Goal: Information Seeking & Learning: Learn about a topic

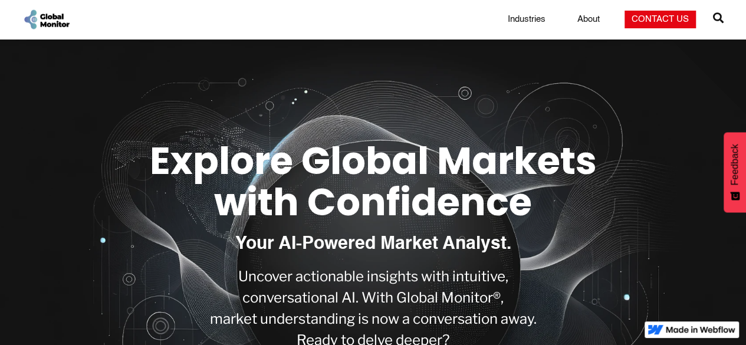
click at [532, 24] on link "Industries" at bounding box center [527, 20] width 52 height 12
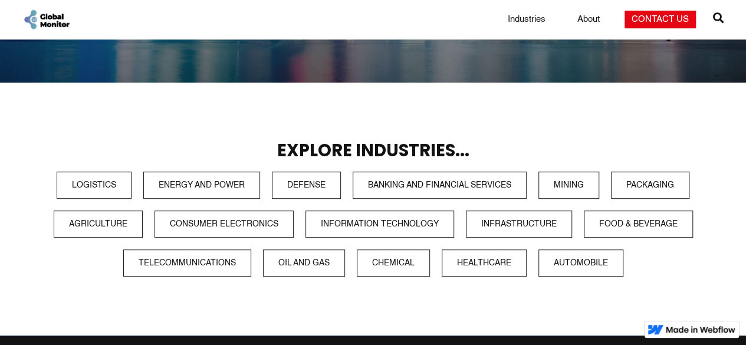
scroll to position [232, 0]
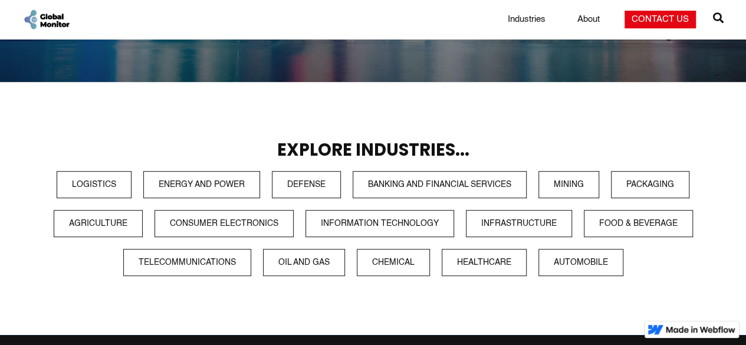
click at [376, 152] on h3 "Explore Industries..." at bounding box center [373, 150] width 699 height 19
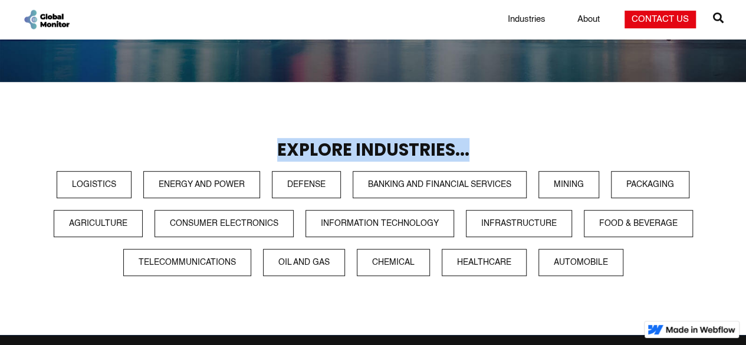
click at [376, 152] on h3 "Explore Industries..." at bounding box center [373, 150] width 699 height 19
drag, startPoint x: 462, startPoint y: 148, endPoint x: 334, endPoint y: 155, distance: 128.1
click at [334, 155] on h3 "Explore Industries..." at bounding box center [373, 150] width 699 height 19
click at [338, 152] on h3 "Explore Industries..." at bounding box center [373, 150] width 699 height 19
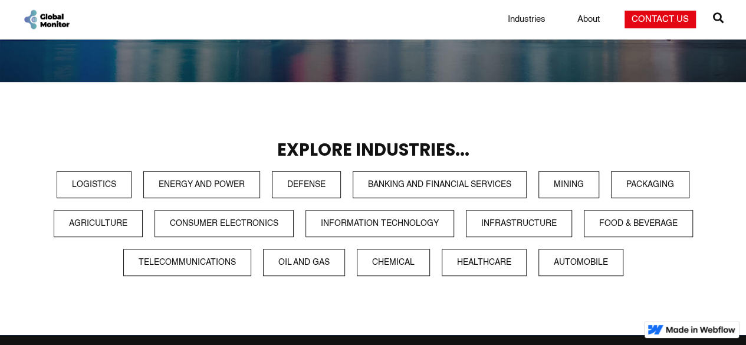
click at [300, 149] on h3 "Explore Industries..." at bounding box center [373, 150] width 699 height 19
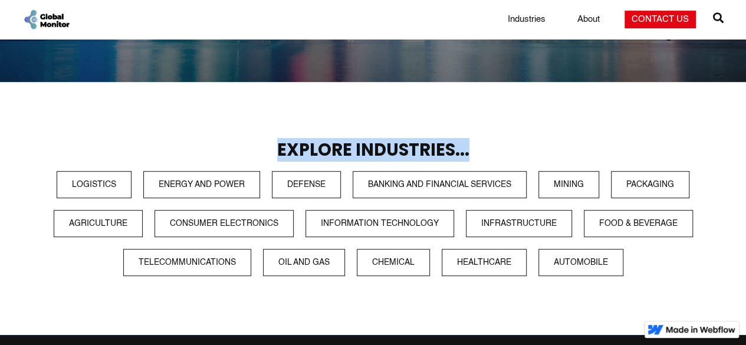
click at [300, 149] on h3 "Explore Industries..." at bounding box center [373, 150] width 699 height 19
click at [515, 139] on section "Explore Industries... Logistics Energy and Power Defense Banking and Financial …" at bounding box center [373, 209] width 746 height 254
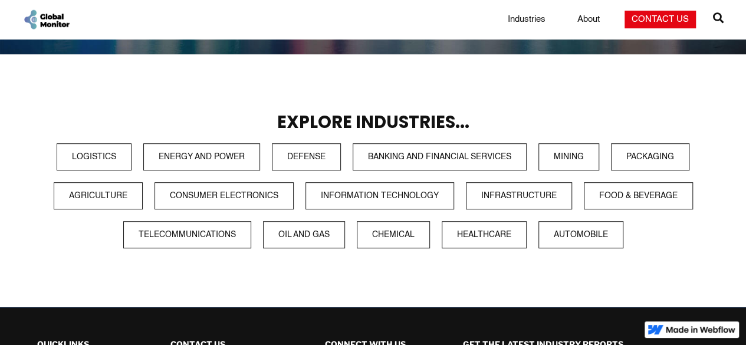
scroll to position [259, 0]
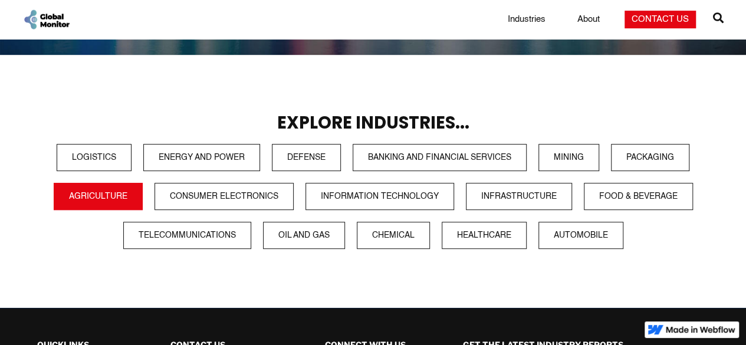
click at [93, 200] on link "Agriculture" at bounding box center [98, 196] width 89 height 27
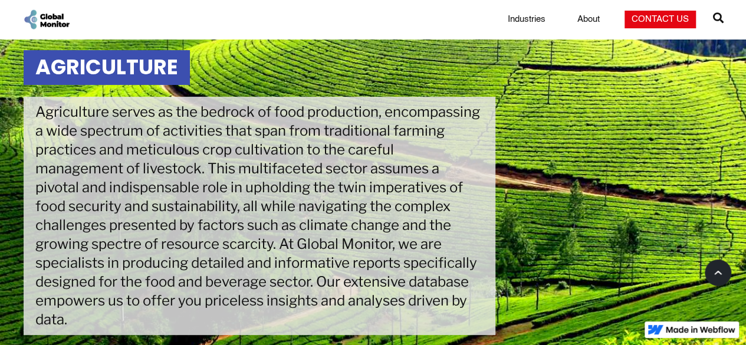
scroll to position [64, 0]
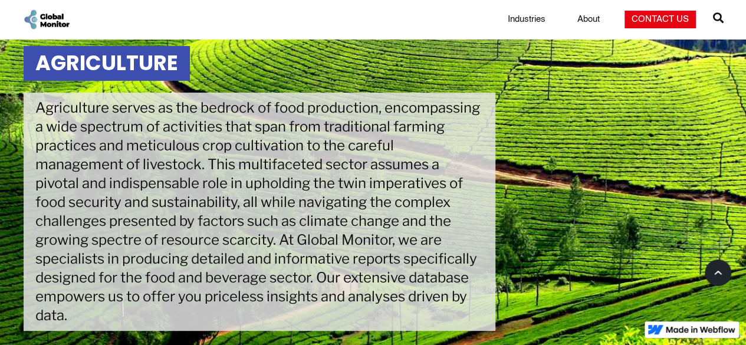
click at [274, 110] on div "Agriculture serves as the bedrock of food production, encompassing a wide spect…" at bounding box center [260, 212] width 472 height 238
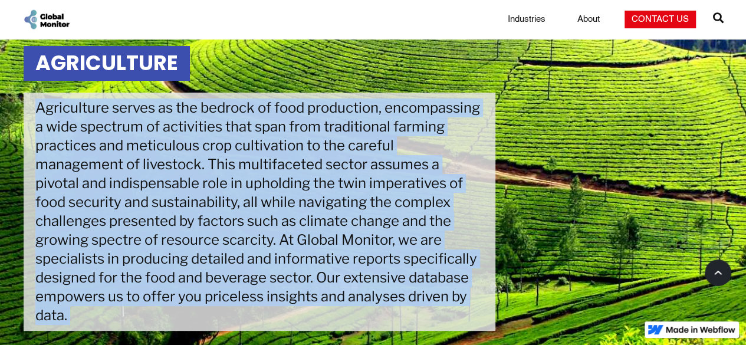
click at [274, 110] on div "Agriculture serves as the bedrock of food production, encompassing a wide spect…" at bounding box center [260, 212] width 472 height 238
click at [310, 181] on div "Agriculture serves as the bedrock of food production, encompassing a wide spect…" at bounding box center [260, 212] width 472 height 238
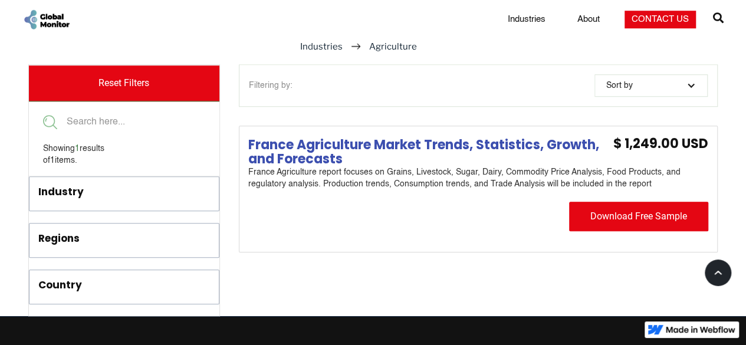
scroll to position [437, 0]
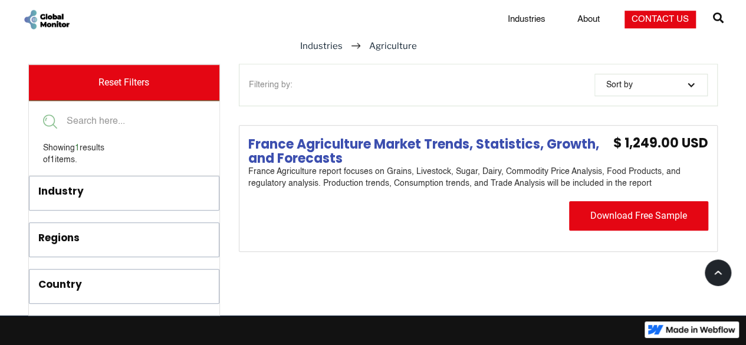
click at [333, 144] on h4 "France Agriculture Market Trends, Statistics, Growth, and Forecasts" at bounding box center [424, 151] width 353 height 28
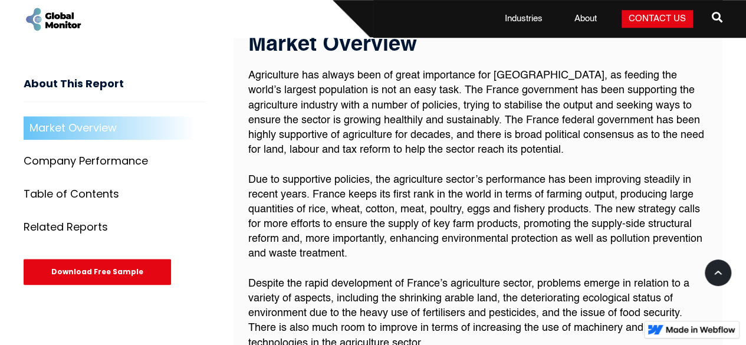
scroll to position [468, 0]
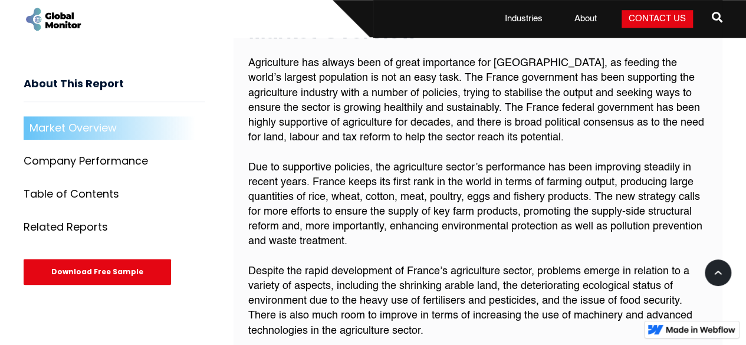
scroll to position [476, 0]
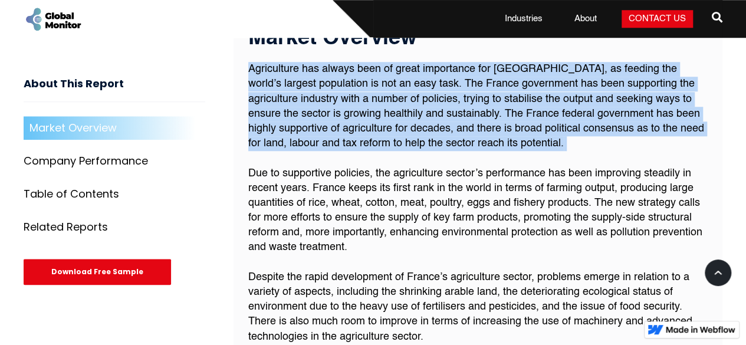
drag, startPoint x: 286, startPoint y: 80, endPoint x: 570, endPoint y: 163, distance: 295.4
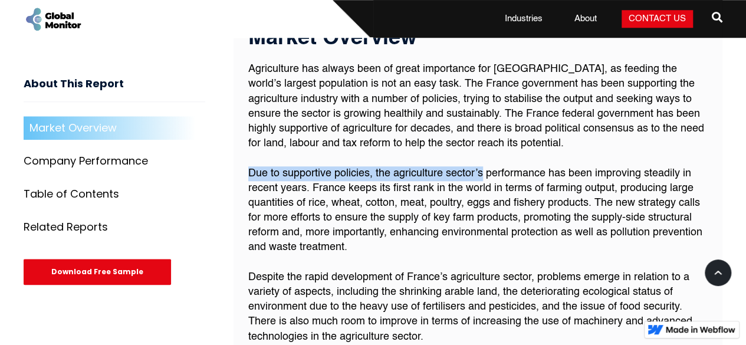
drag, startPoint x: 482, startPoint y: 183, endPoint x: 244, endPoint y: 187, distance: 237.7
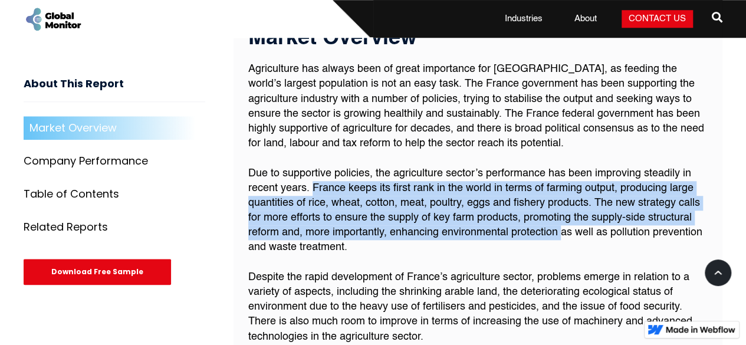
drag, startPoint x: 314, startPoint y: 197, endPoint x: 496, endPoint y: 239, distance: 187.7
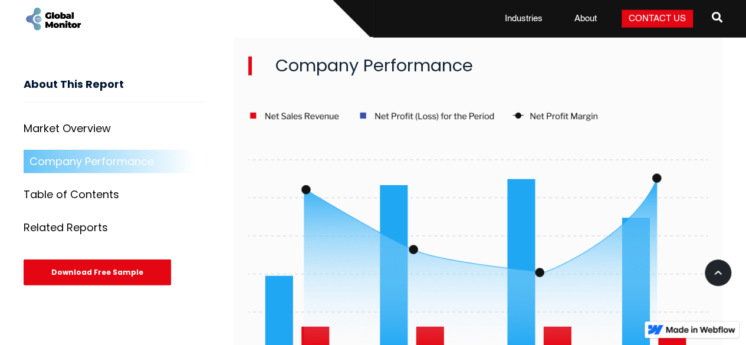
scroll to position [1519, 0]
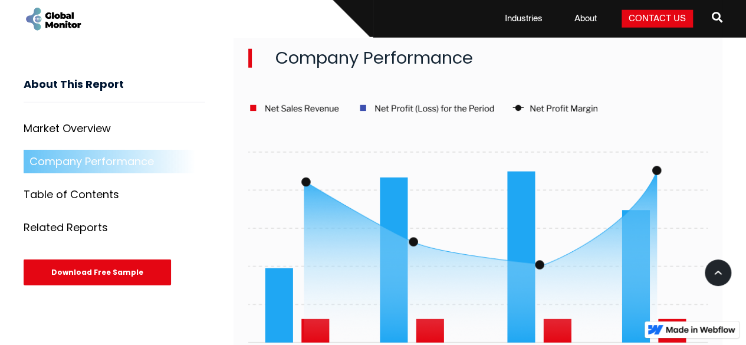
click at [607, 103] on img at bounding box center [478, 235] width 460 height 264
click at [286, 103] on img at bounding box center [478, 235] width 460 height 264
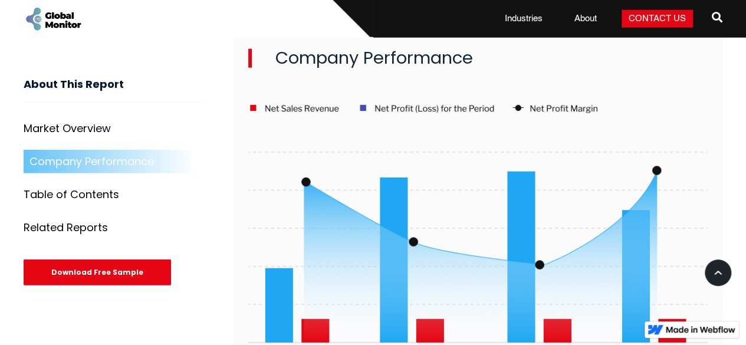
click at [301, 49] on h2 "Company Performance" at bounding box center [478, 58] width 460 height 19
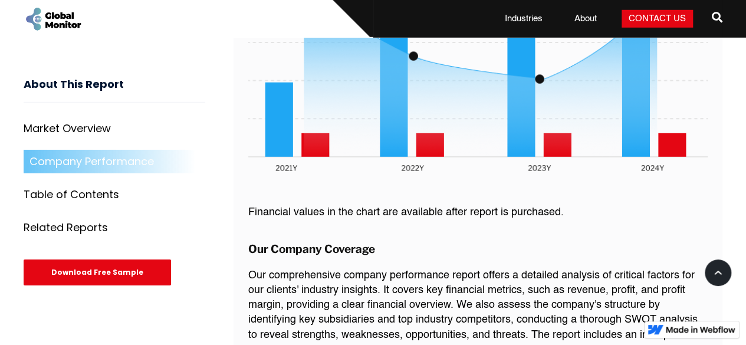
scroll to position [1705, 0]
click at [286, 206] on p "Financial values in the chart are available after report is purchased." at bounding box center [478, 213] width 460 height 15
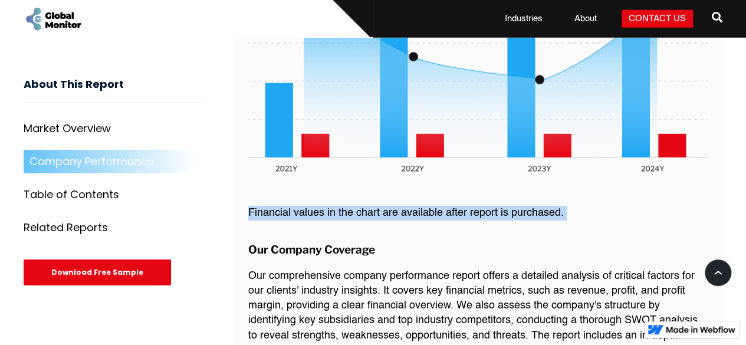
click at [286, 206] on p "Financial values in the chart are available after report is purchased." at bounding box center [478, 213] width 460 height 15
click at [386, 206] on p "Financial values in the chart are available after report is purchased." at bounding box center [478, 213] width 460 height 15
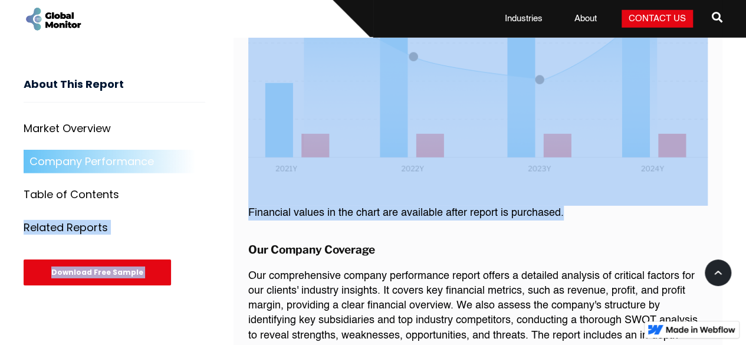
drag, startPoint x: 581, startPoint y: 199, endPoint x: 200, endPoint y: 206, distance: 381.6
click at [200, 205] on div "About This Report Market Snapshot Market Overview [PERSON_NAME] 5 Market Segmen…" at bounding box center [373, 187] width 699 height 2939
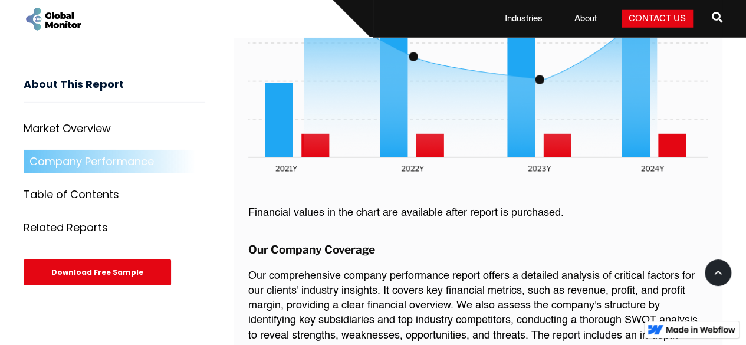
click at [379, 247] on div "Our Company Coverage Our comprehensive company performance report offers a deta…" at bounding box center [478, 316] width 460 height 144
click at [257, 244] on h3 "Our Company Coverage" at bounding box center [478, 249] width 460 height 11
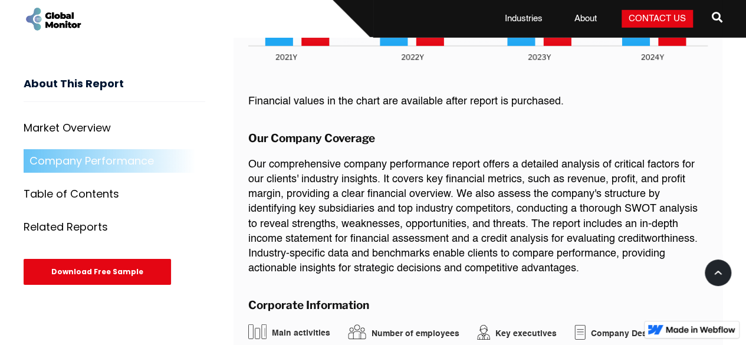
scroll to position [1817, 0]
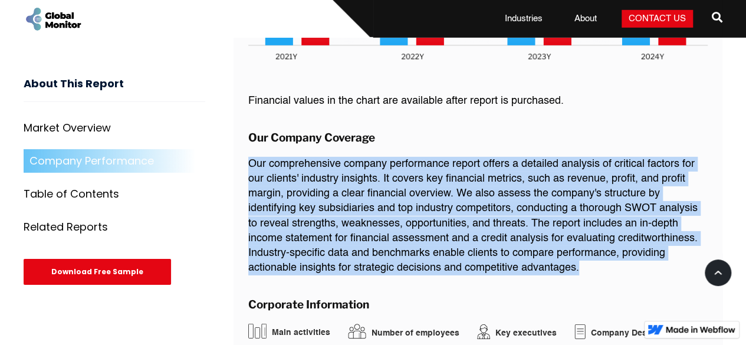
drag, startPoint x: 251, startPoint y: 154, endPoint x: 614, endPoint y: 256, distance: 376.9
click at [614, 256] on p "Our comprehensive company performance report offers a detailed analysis of crit…" at bounding box center [478, 216] width 460 height 119
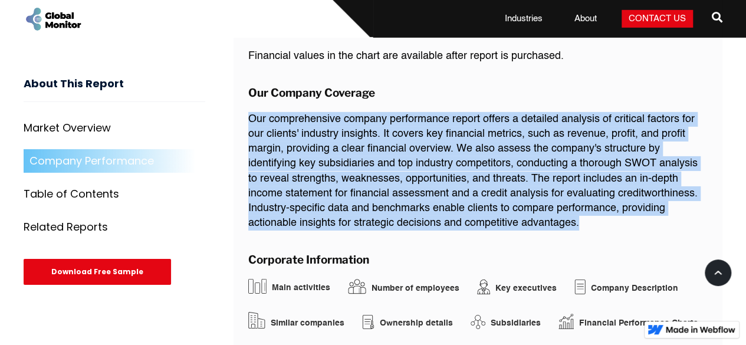
scroll to position [1862, 0]
click at [384, 154] on p "Our comprehensive company performance report offers a detailed analysis of crit…" at bounding box center [478, 170] width 460 height 119
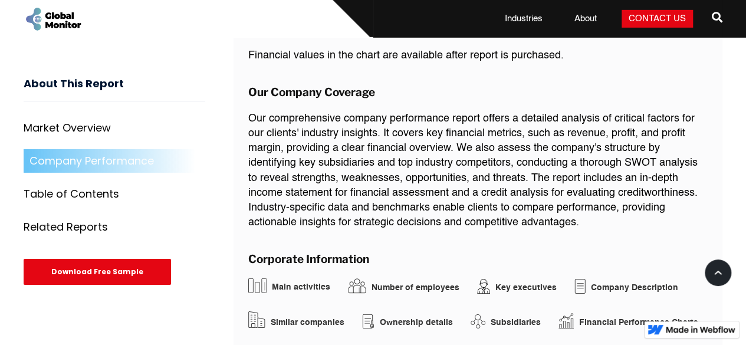
click at [250, 278] on img at bounding box center [257, 285] width 18 height 15
click at [319, 254] on h3 "Corporate Information" at bounding box center [478, 259] width 460 height 11
click at [392, 204] on p "Our comprehensive company performance report offers a detailed analysis of crit…" at bounding box center [478, 170] width 460 height 119
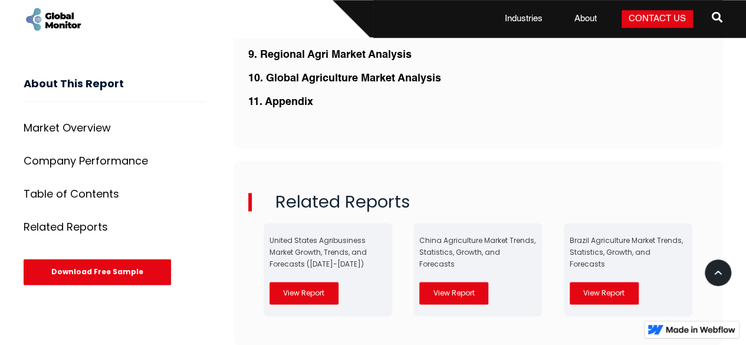
scroll to position [2982, 0]
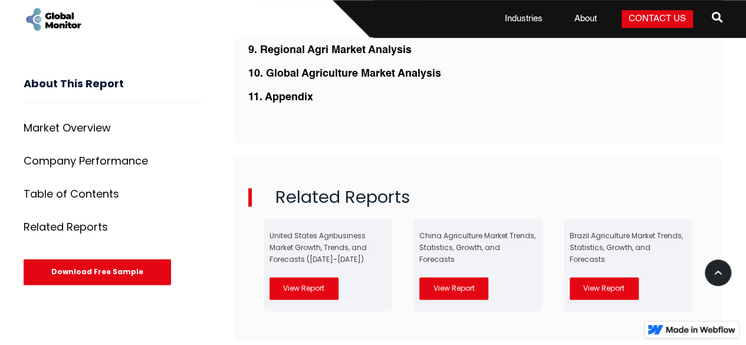
click at [458, 287] on link "View Report" at bounding box center [453, 288] width 69 height 22
